Goal: Task Accomplishment & Management: Manage account settings

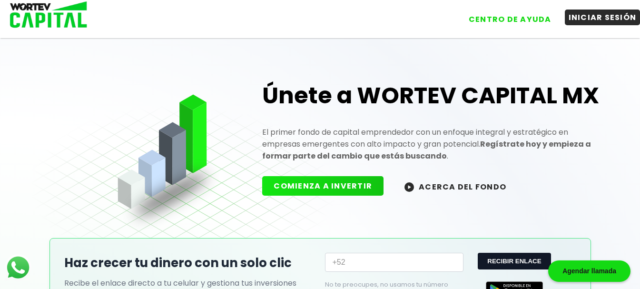
click at [586, 21] on button "INICIAR SESIÓN" at bounding box center [603, 18] width 76 height 16
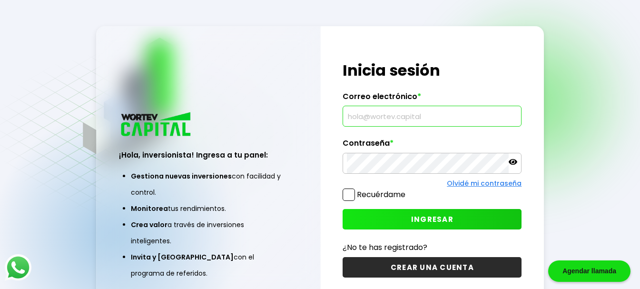
click at [368, 119] on input "text" at bounding box center [432, 116] width 170 height 20
type input "[EMAIL_ADDRESS][DOMAIN_NAME]"
click at [470, 220] on button "INGRESAR" at bounding box center [432, 219] width 179 height 20
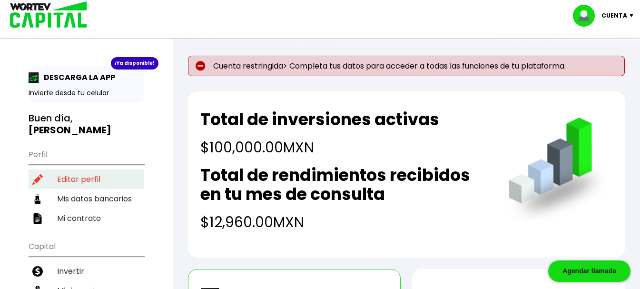
click at [84, 169] on li "Editar perfil" at bounding box center [87, 179] width 116 height 20
select select "Hombre"
select select "Licenciatura"
select select "AG"
select select "Inbursa"
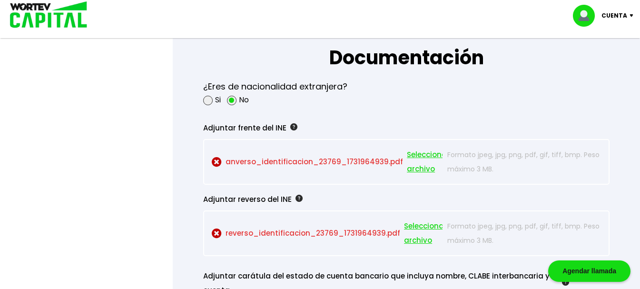
scroll to position [856, 0]
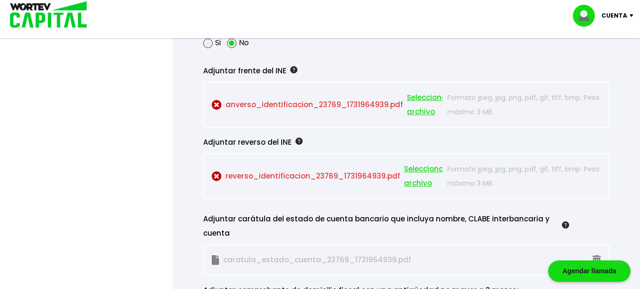
click at [421, 96] on span "Seleccionar archivo" at bounding box center [428, 104] width 43 height 29
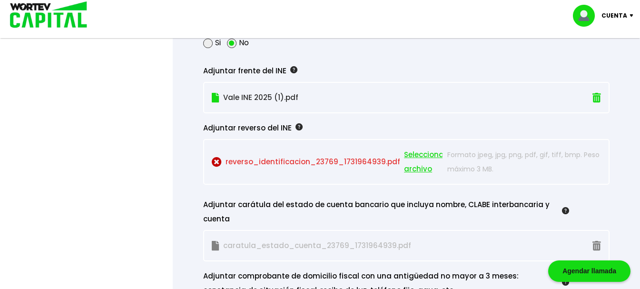
click at [415, 153] on span "Seleccionar archivo" at bounding box center [425, 161] width 43 height 29
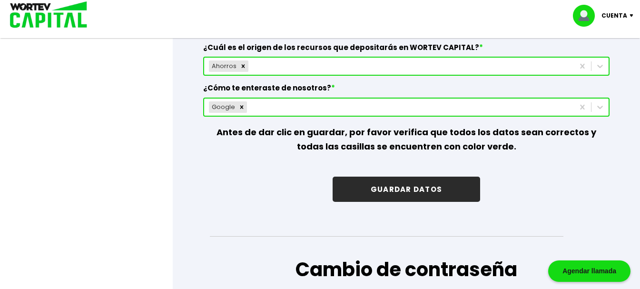
scroll to position [1404, 0]
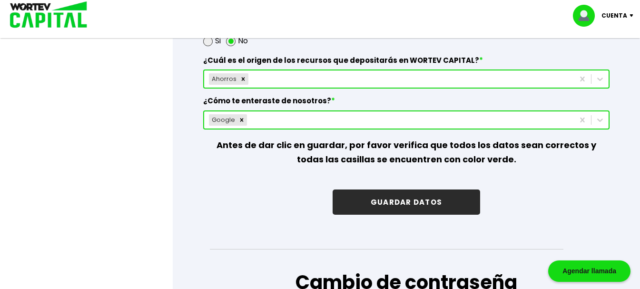
click at [394, 197] on button "GUARDAR DATOS" at bounding box center [406, 201] width 147 height 25
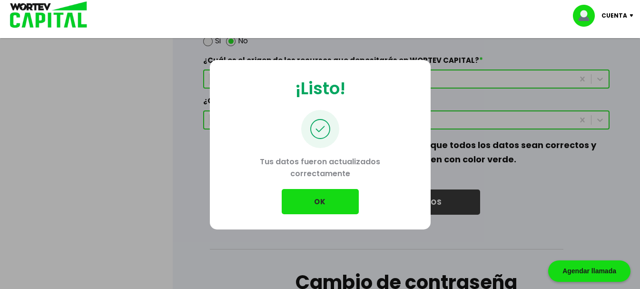
click at [316, 194] on button "OK" at bounding box center [320, 201] width 77 height 25
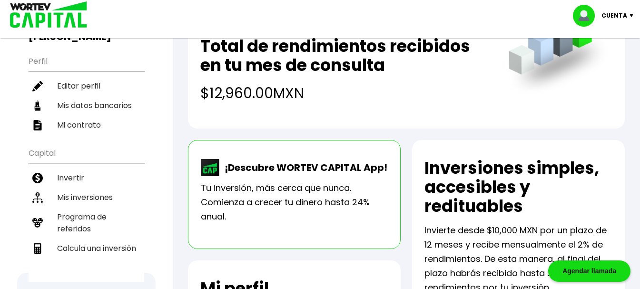
scroll to position [95, 0]
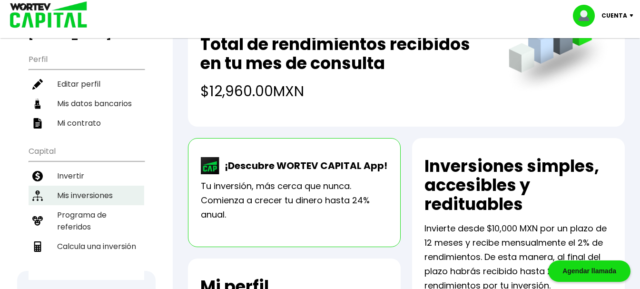
click at [100, 186] on li "Mis inversiones" at bounding box center [87, 196] width 116 height 20
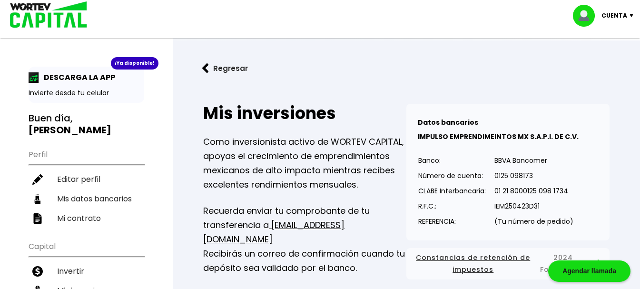
click at [210, 67] on button "Regresar" at bounding box center [225, 68] width 74 height 25
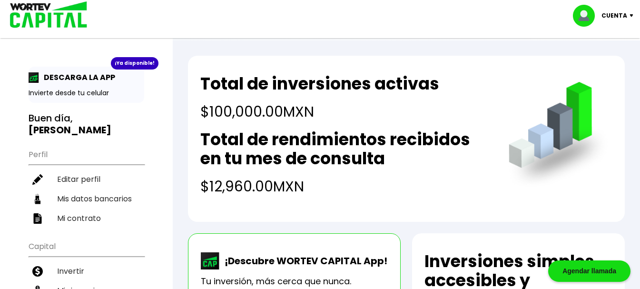
click at [609, 18] on p "Cuenta" at bounding box center [614, 16] width 26 height 14
click at [603, 62] on li "Cerrar sesión" at bounding box center [604, 64] width 76 height 20
